Goal: Obtain resource: Obtain resource

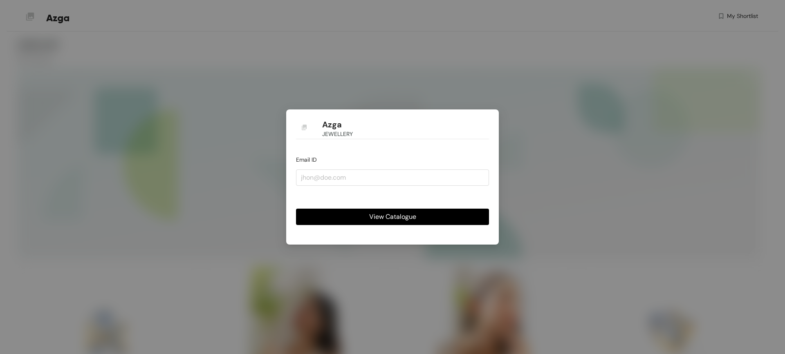
click at [252, 92] on div "Azga JEWELLERY Email ID View Catalogue" at bounding box center [392, 177] width 785 height 354
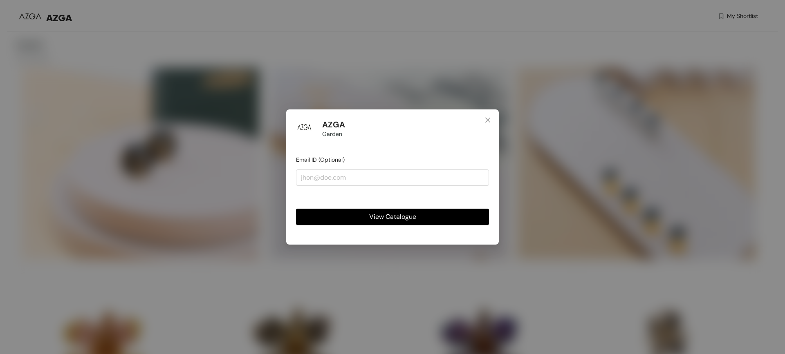
click at [424, 218] on button "View Catalogue" at bounding box center [392, 217] width 193 height 16
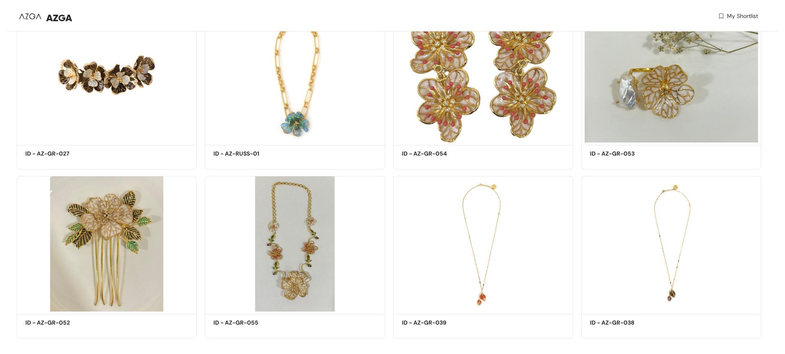
scroll to position [2472, 0]
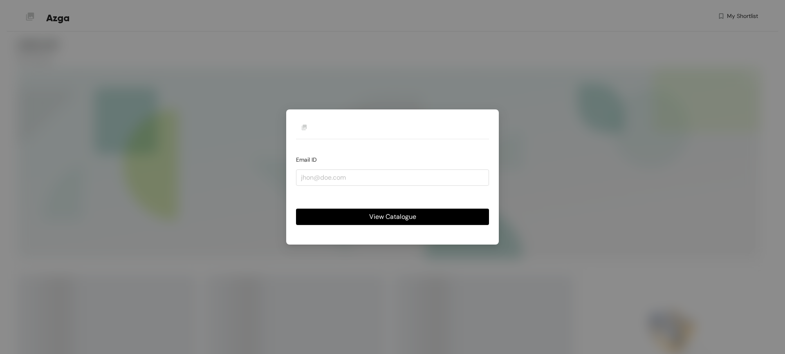
click at [352, 215] on button "View Catalogue" at bounding box center [392, 217] width 193 height 16
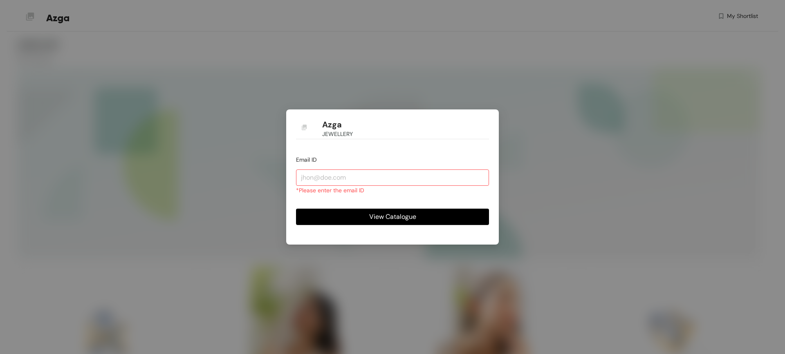
click at [364, 216] on button "View Catalogue" at bounding box center [392, 217] width 193 height 16
click at [384, 190] on div "*Please enter the email ID" at bounding box center [392, 190] width 193 height 9
click at [388, 212] on span "View Catalogue" at bounding box center [392, 217] width 47 height 10
click at [374, 178] on input "email" at bounding box center [392, 178] width 193 height 16
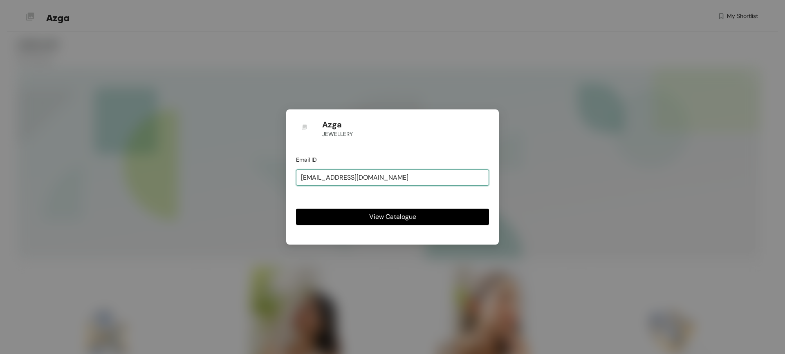
type input "s.soares@sezane.com"
click at [296, 209] on button "View Catalogue" at bounding box center [392, 217] width 193 height 16
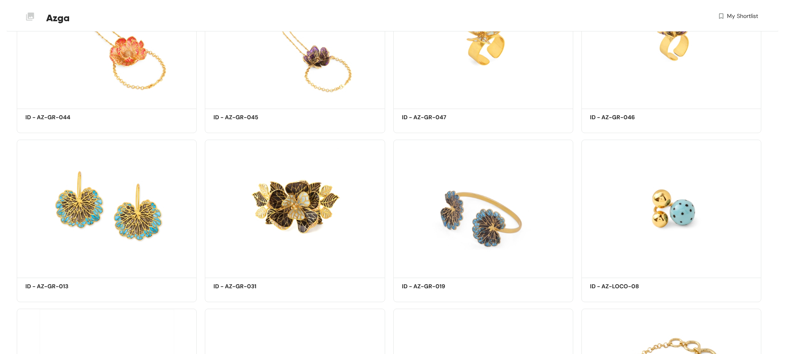
scroll to position [5764, 0]
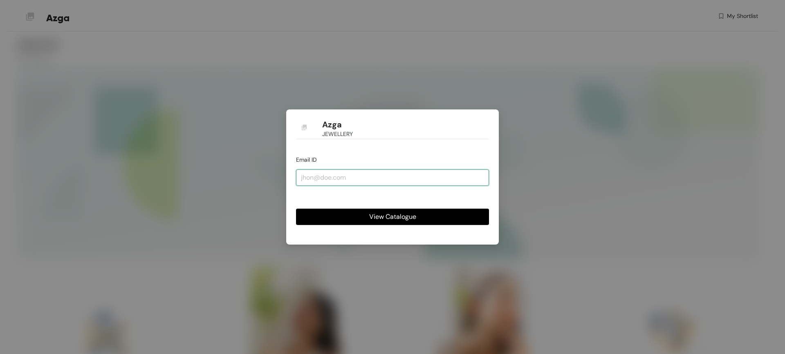
click at [338, 179] on input "email" at bounding box center [392, 178] width 193 height 16
type input "s.soares@sezane.com"
click at [376, 220] on span "View Catalogue" at bounding box center [392, 217] width 47 height 10
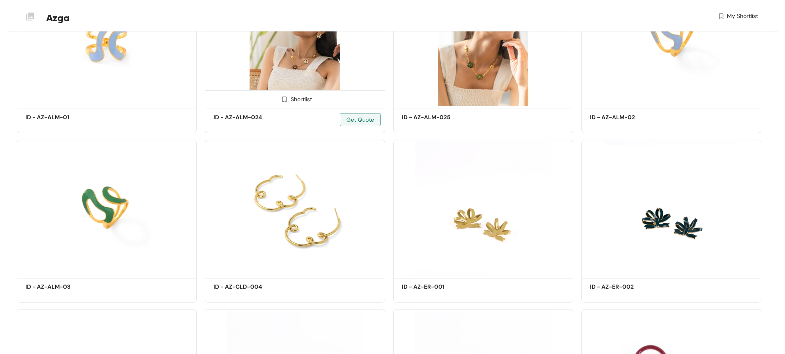
scroll to position [302, 0]
